Goal: Information Seeking & Learning: Find specific fact

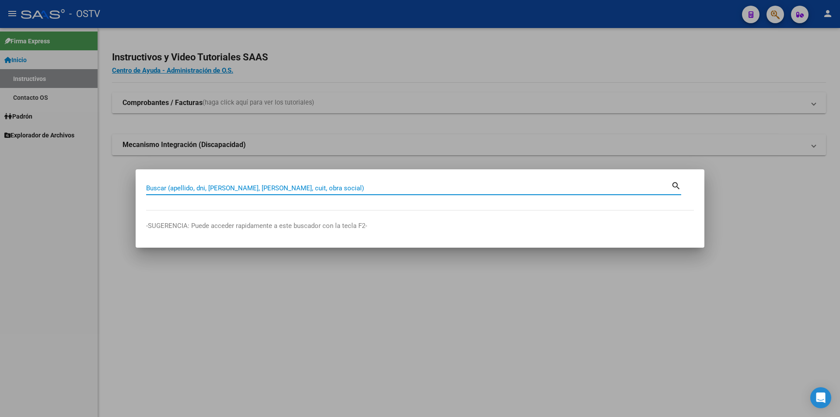
paste input "43627300"
type input "4"
type input "2"
type input "20436273003"
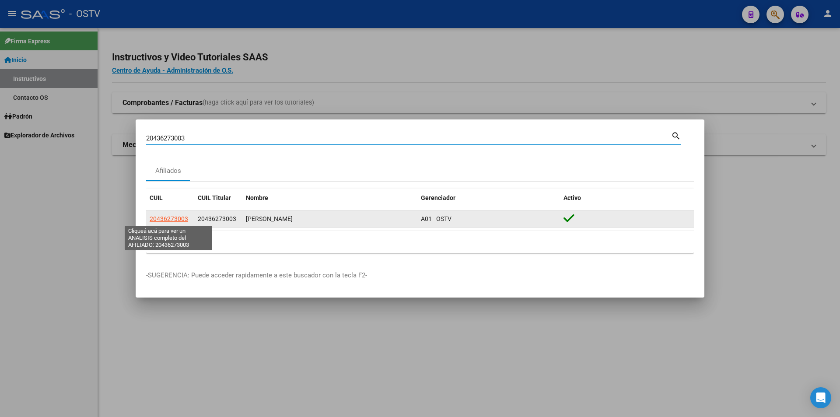
click at [178, 222] on span "20436273003" at bounding box center [169, 218] width 38 height 7
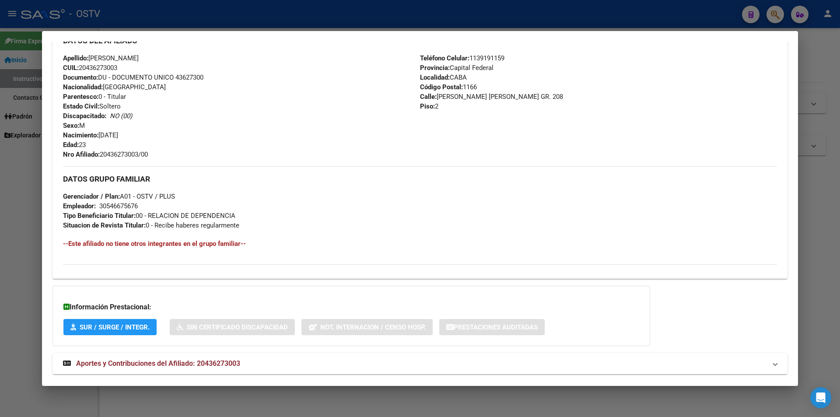
scroll to position [306, 0]
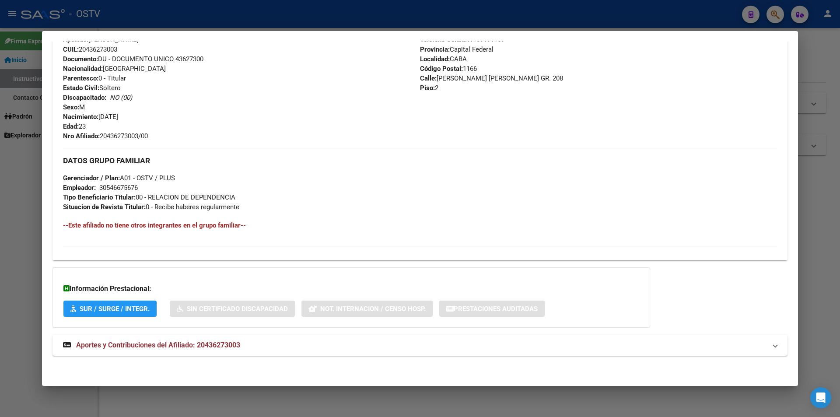
drag, startPoint x: 668, startPoint y: 100, endPoint x: 657, endPoint y: 112, distance: 16.7
click at [669, 99] on div "Teléfono Celular: [PHONE_NUMBER] Provincia: Capital Federal Localidad: CABA Cód…" at bounding box center [598, 88] width 357 height 106
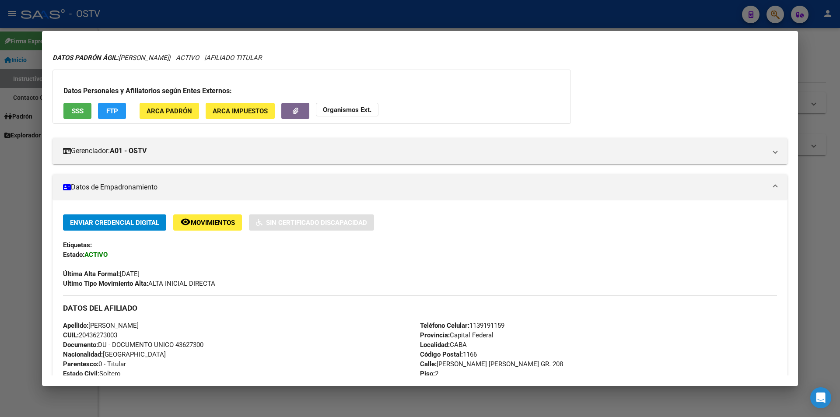
scroll to position [0, 0]
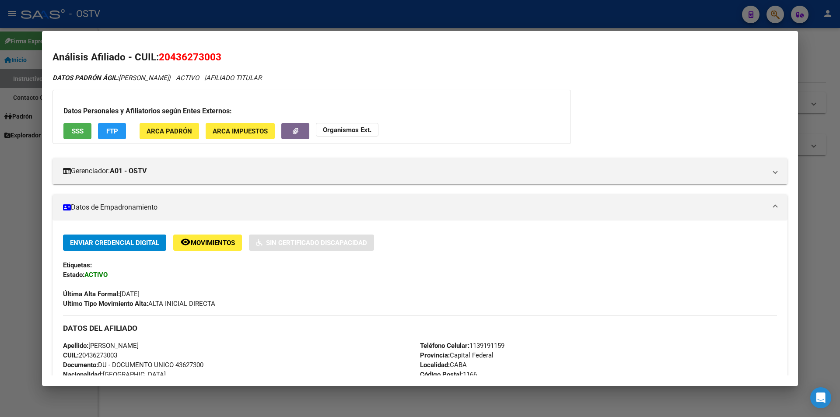
click at [316, 97] on div "Datos Personales y Afiliatorios según Entes Externos: SSS FTP ARCA Padrón ARCA …" at bounding box center [311, 117] width 518 height 54
